Goal: Information Seeking & Learning: Learn about a topic

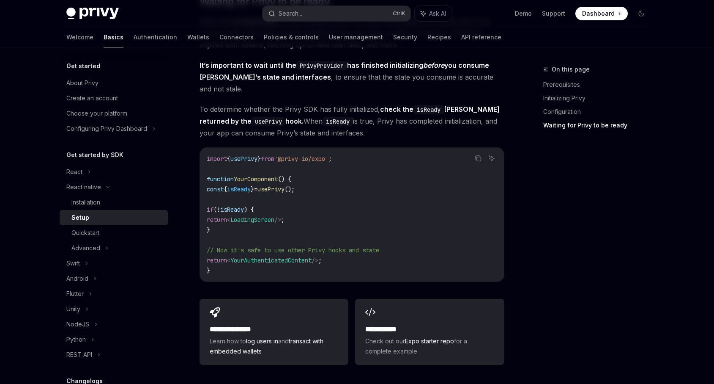
scroll to position [1240, 0]
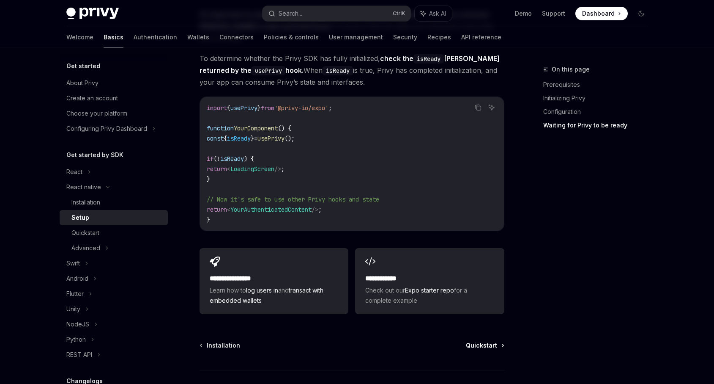
click at [494, 341] on span "Quickstart" at bounding box center [481, 345] width 31 height 8
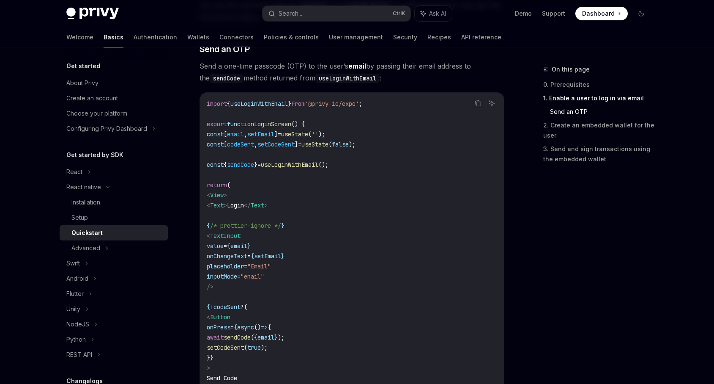
scroll to position [355, 0]
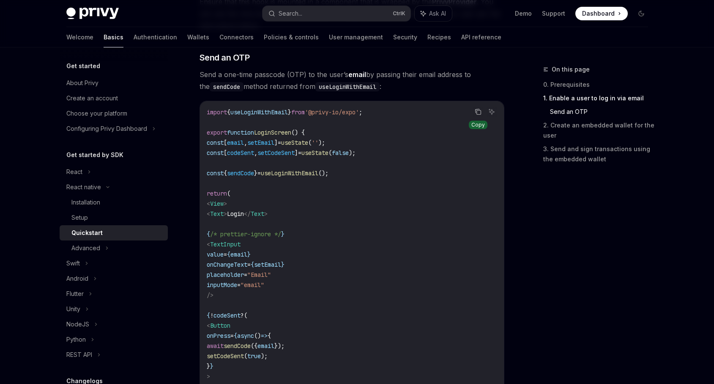
click at [477, 114] on icon "Copy the contents from the code block" at bounding box center [479, 112] width 4 height 4
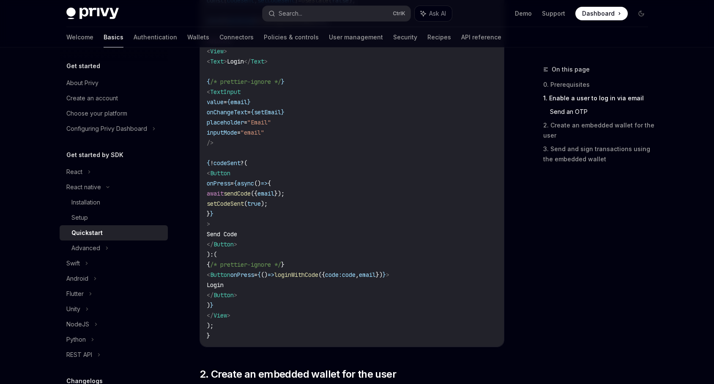
scroll to position [558, 0]
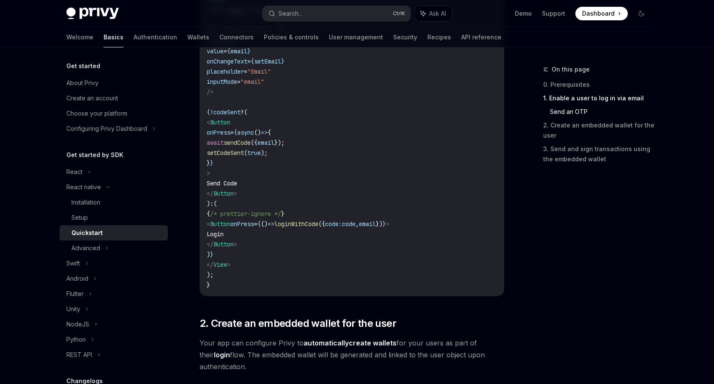
click at [356, 225] on span "code" at bounding box center [349, 224] width 14 height 8
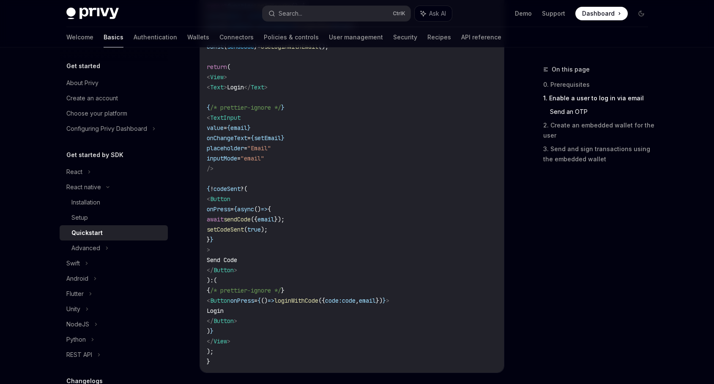
scroll to position [507, 0]
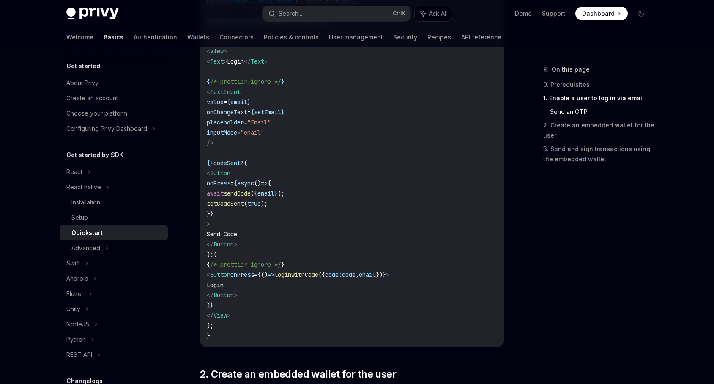
click at [318, 273] on span "loginWithCode" at bounding box center [296, 275] width 44 height 8
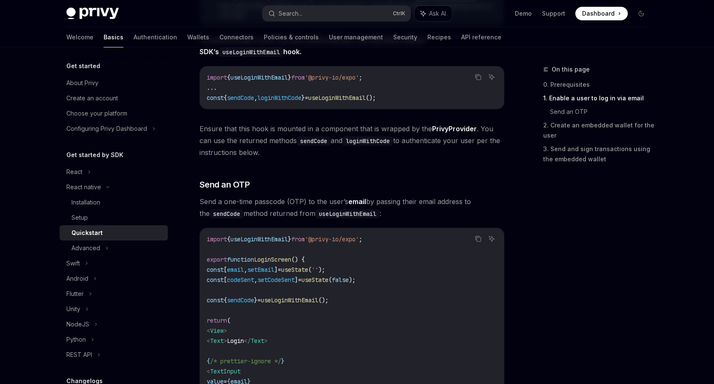
scroll to position [203, 0]
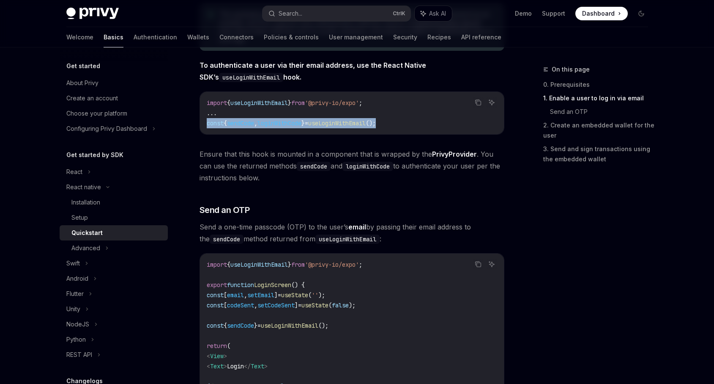
drag, startPoint x: 299, startPoint y: 126, endPoint x: 182, endPoint y: 128, distance: 116.7
copy span "const { sendCode , loginWithCode } = useLoginWithEmail ();"
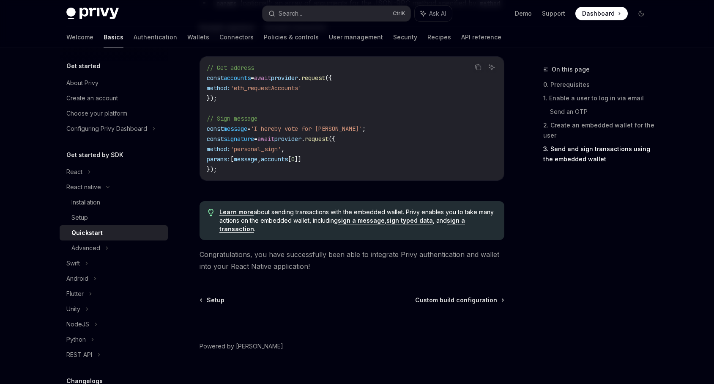
scroll to position [1269, 0]
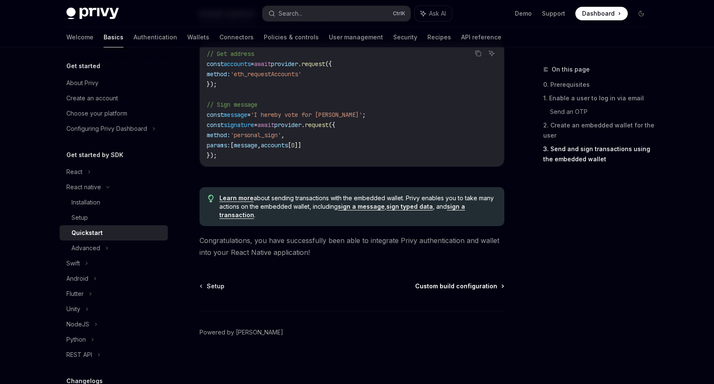
click at [458, 286] on span "Custom build configuration" at bounding box center [456, 286] width 82 height 8
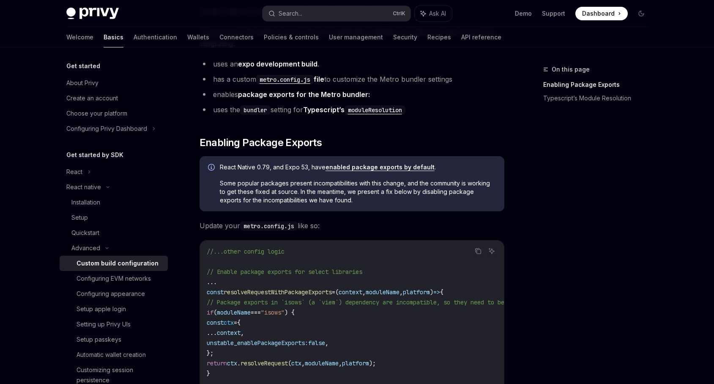
scroll to position [203, 0]
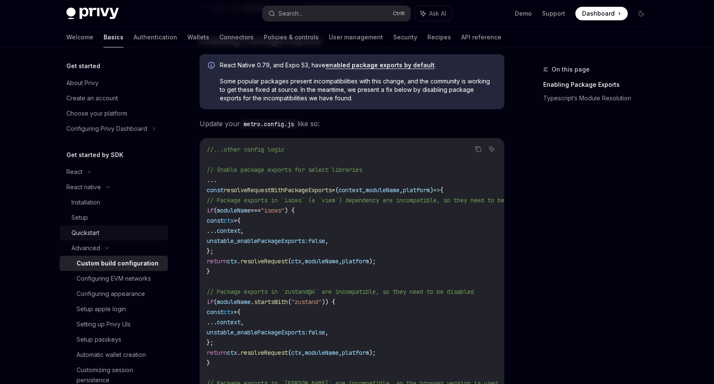
click at [115, 233] on div "Quickstart" at bounding box center [116, 233] width 91 height 10
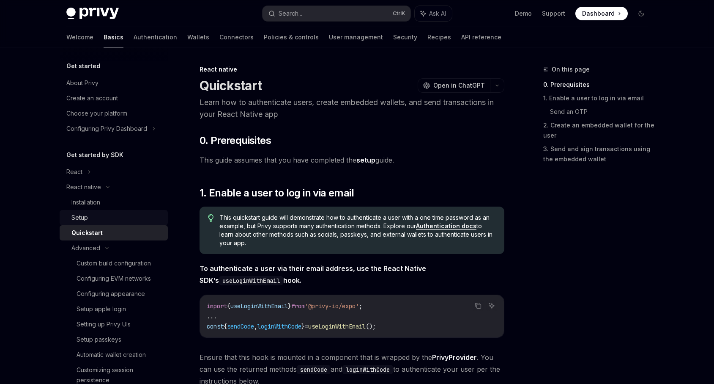
click at [104, 220] on div "Setup" at bounding box center [116, 217] width 91 height 10
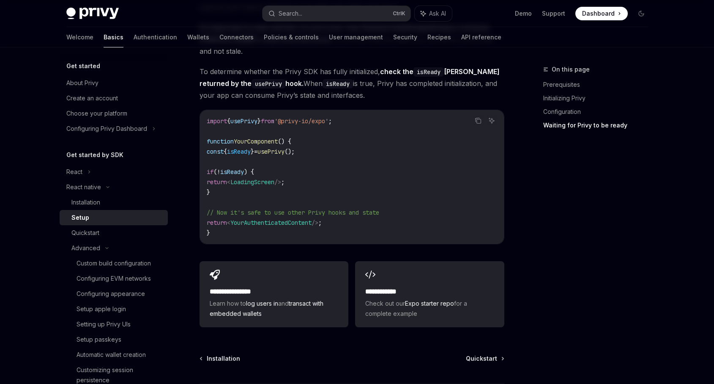
scroll to position [761, 0]
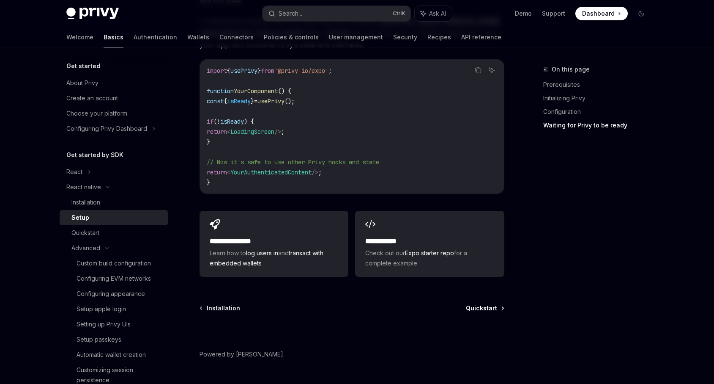
click at [488, 304] on span "Quickstart" at bounding box center [481, 308] width 31 height 8
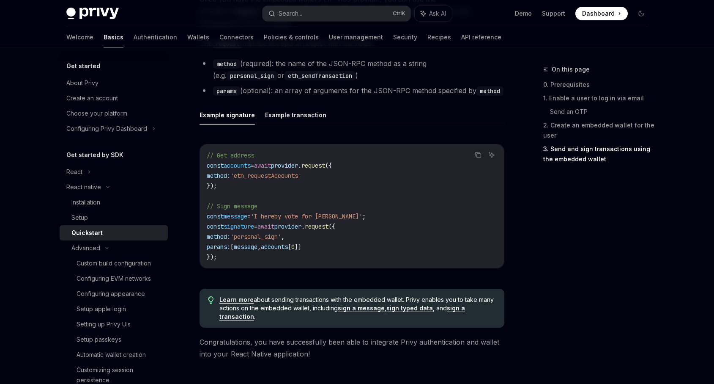
scroll to position [1269, 0]
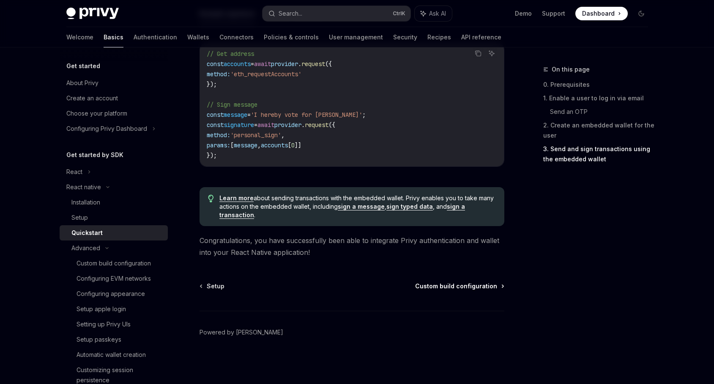
click at [475, 289] on span "Custom build configuration" at bounding box center [456, 286] width 82 height 8
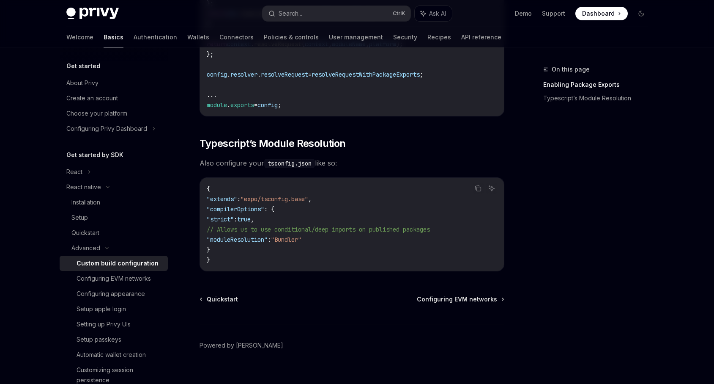
scroll to position [751, 0]
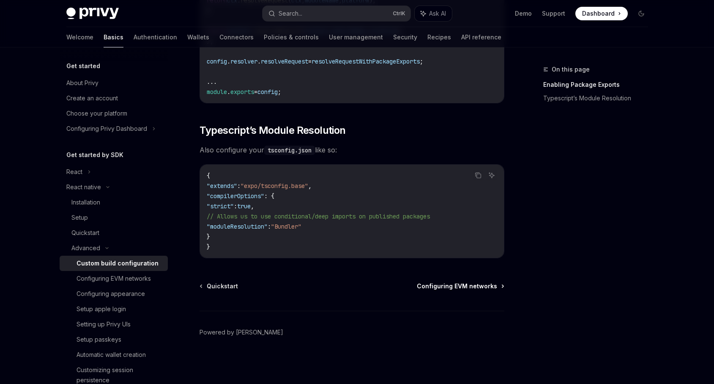
click at [472, 287] on span "Configuring EVM networks" at bounding box center [457, 286] width 80 height 8
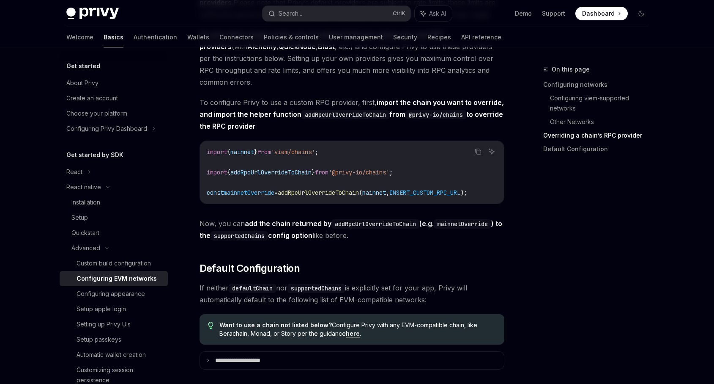
scroll to position [1140, 0]
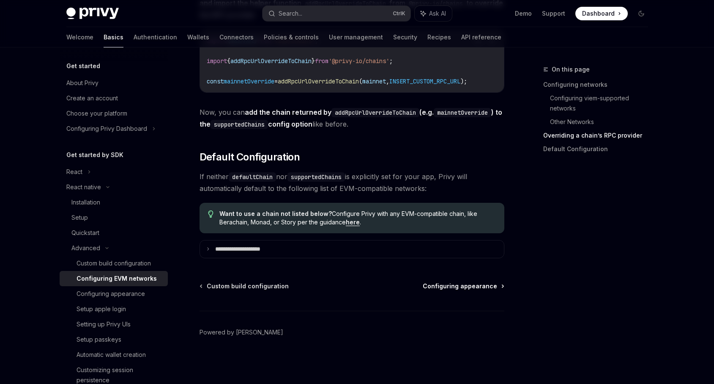
click at [453, 288] on span "Configuring appearance" at bounding box center [460, 286] width 74 height 8
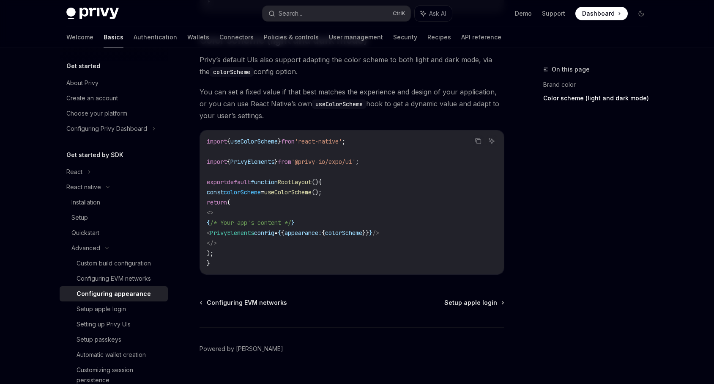
scroll to position [353, 0]
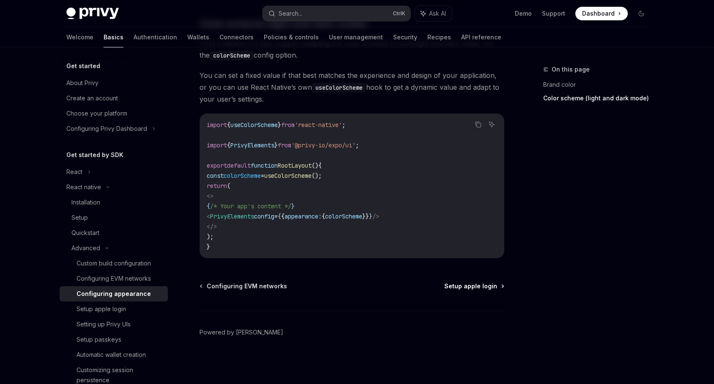
click at [478, 288] on span "Setup apple login" at bounding box center [470, 286] width 53 height 8
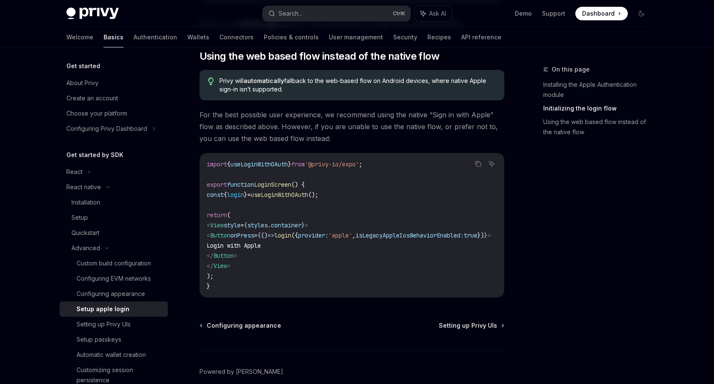
scroll to position [677, 0]
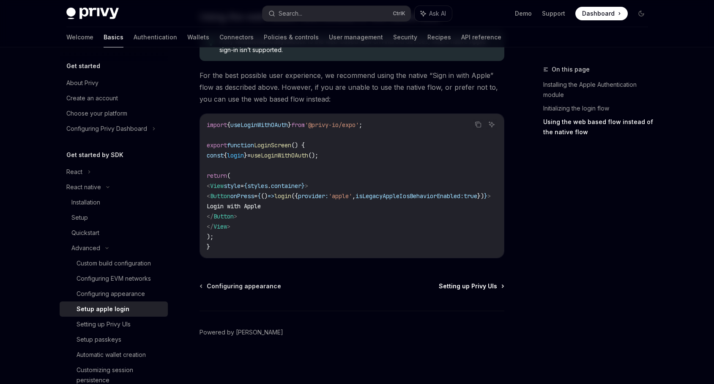
click at [471, 287] on span "Setting up Privy UIs" at bounding box center [468, 286] width 58 height 8
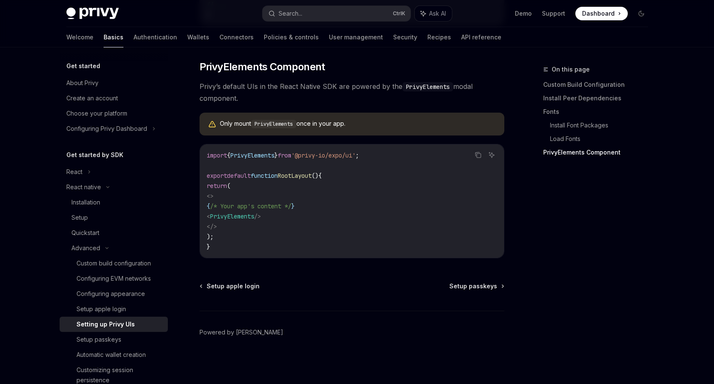
scroll to position [614, 0]
click at [481, 287] on span "Setup passkeys" at bounding box center [474, 286] width 48 height 8
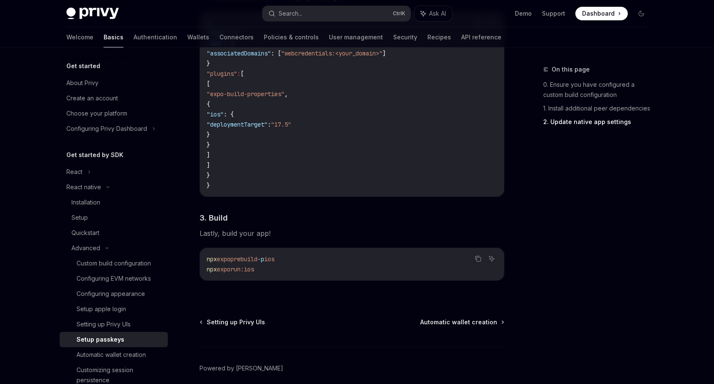
scroll to position [672, 0]
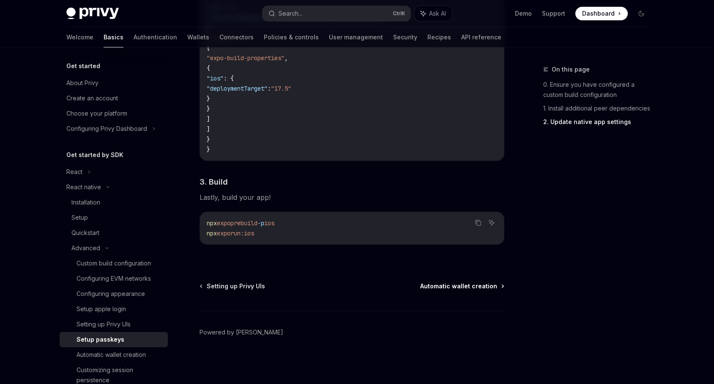
click at [458, 284] on span "Automatic wallet creation" at bounding box center [458, 286] width 77 height 8
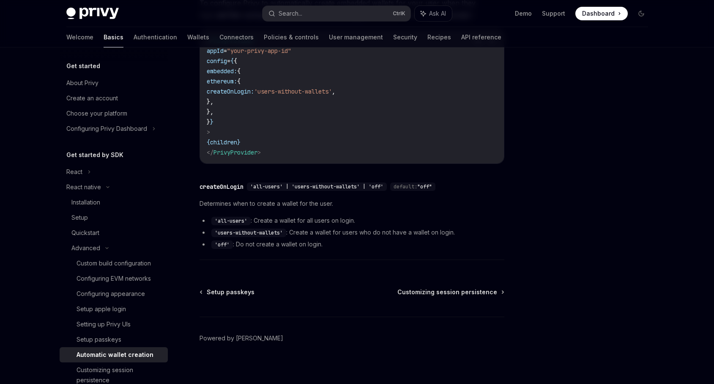
scroll to position [178, 0]
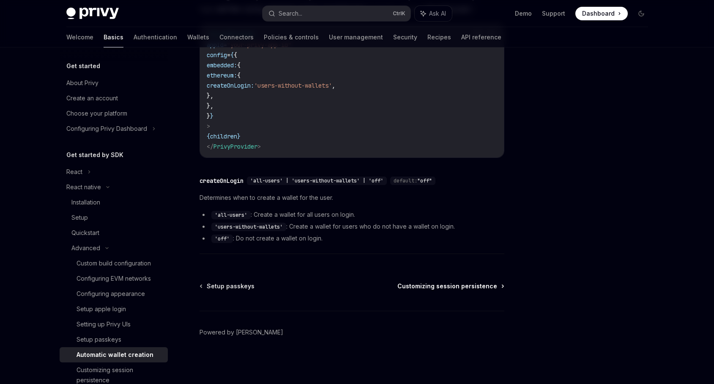
click at [458, 286] on span "Customizing session persistence" at bounding box center [448, 286] width 100 height 8
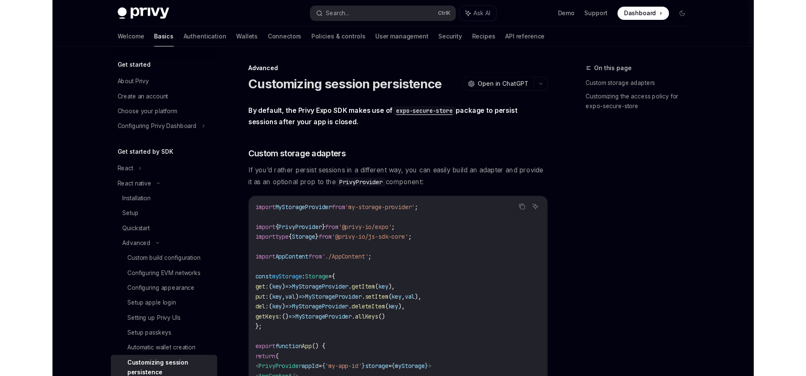
scroll to position [159, 0]
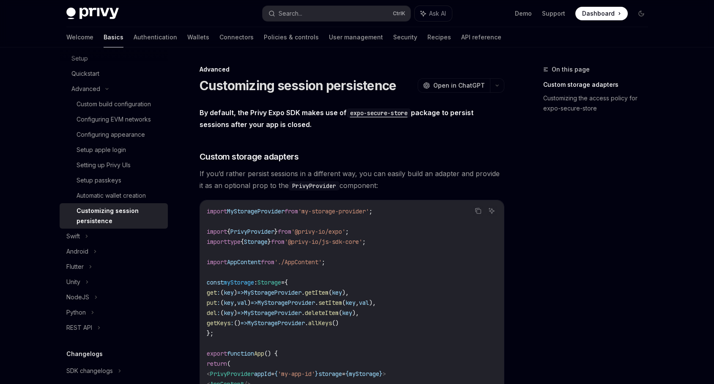
type textarea "*"
